Goal: Register for event/course

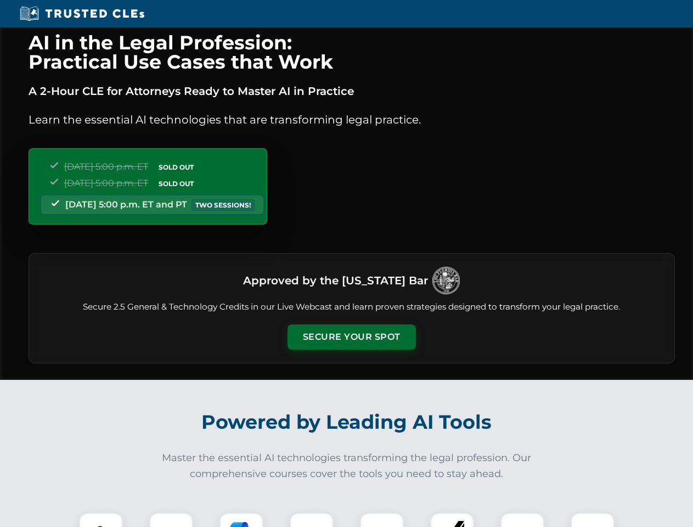
click at [351, 337] on button "Secure Your Spot" at bounding box center [352, 336] width 128 height 25
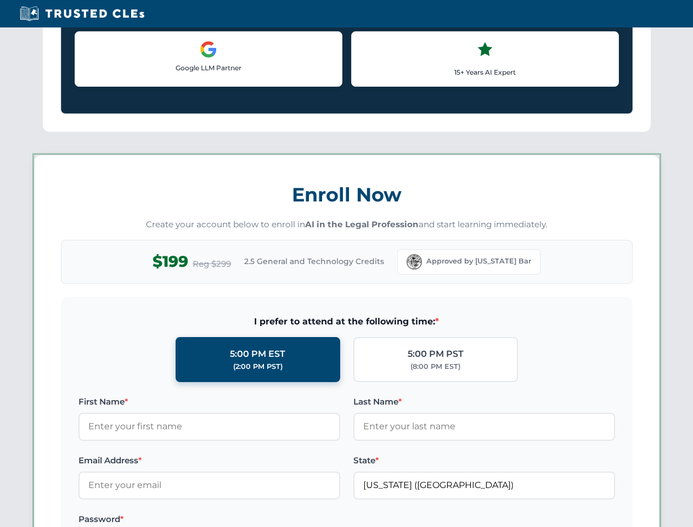
click at [101, 520] on div "AI in the Legal Profession: Practical Use Cases that Work A 2-Hour CLE for Atto…" at bounding box center [346, 514] width 693 height 2568
